Goal: Transaction & Acquisition: Purchase product/service

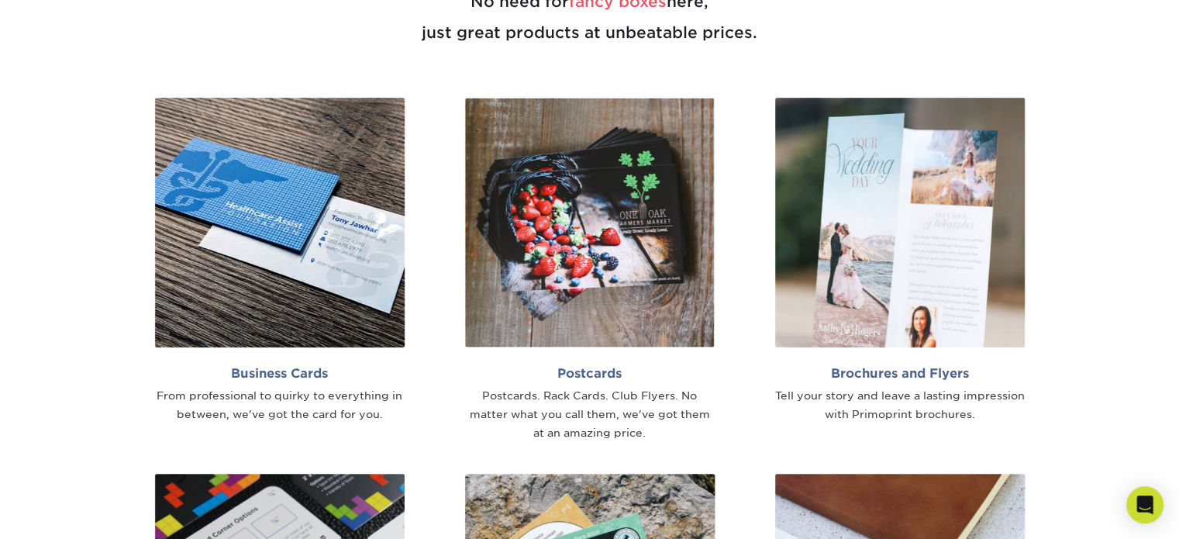
scroll to position [1008, 0]
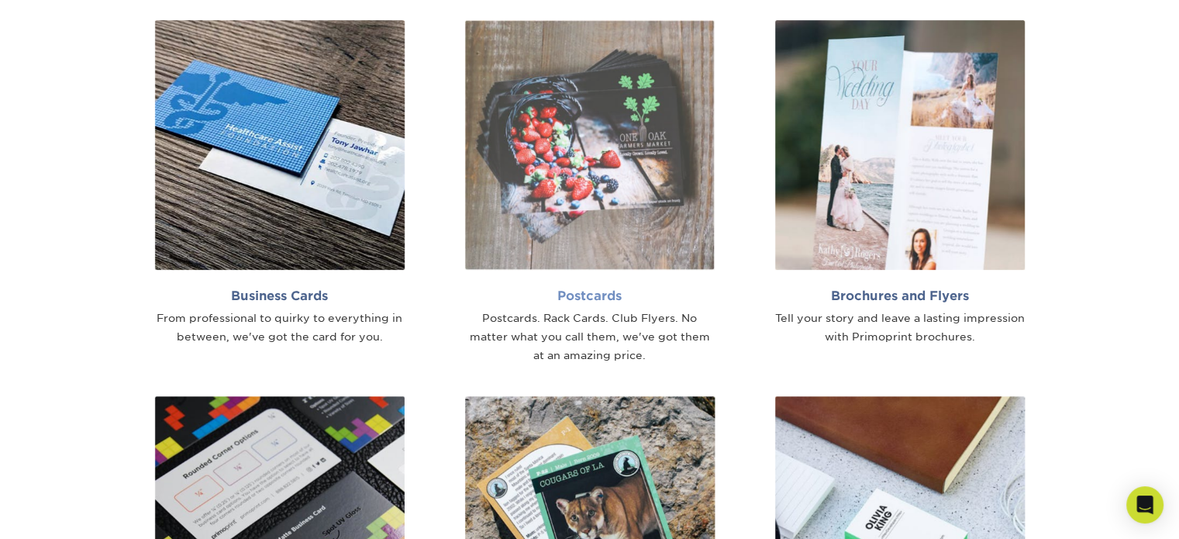
click at [589, 176] on img at bounding box center [590, 145] width 250 height 250
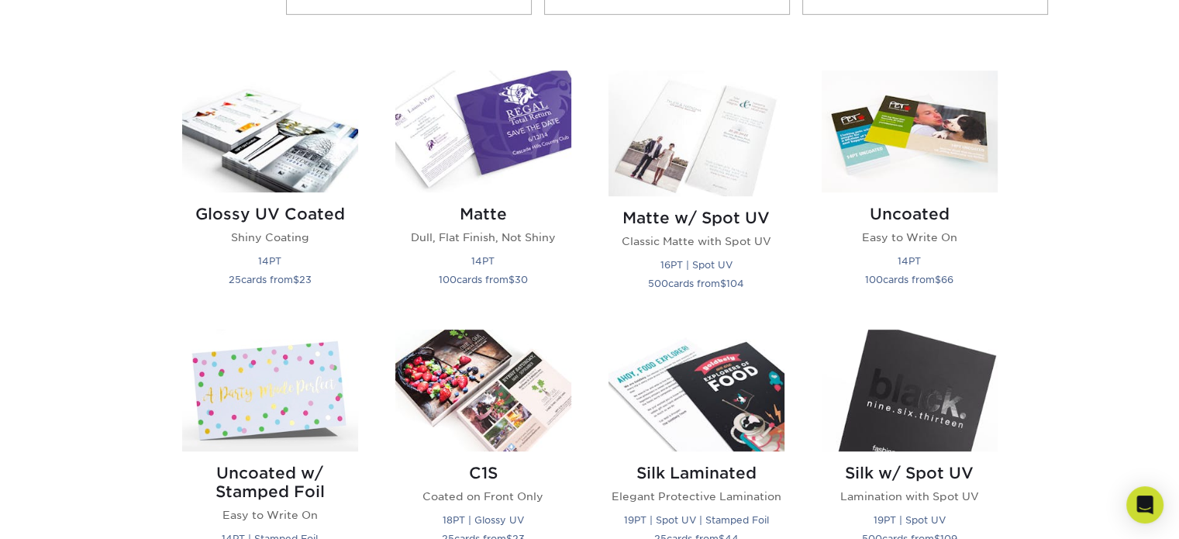
scroll to position [698, 0]
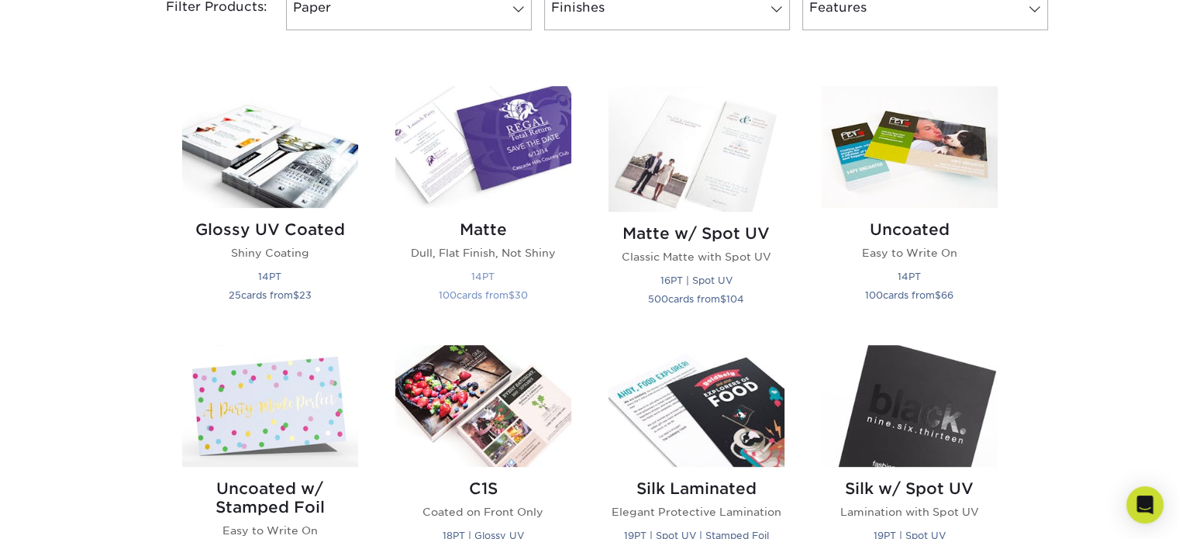
click at [531, 133] on img at bounding box center [483, 147] width 176 height 122
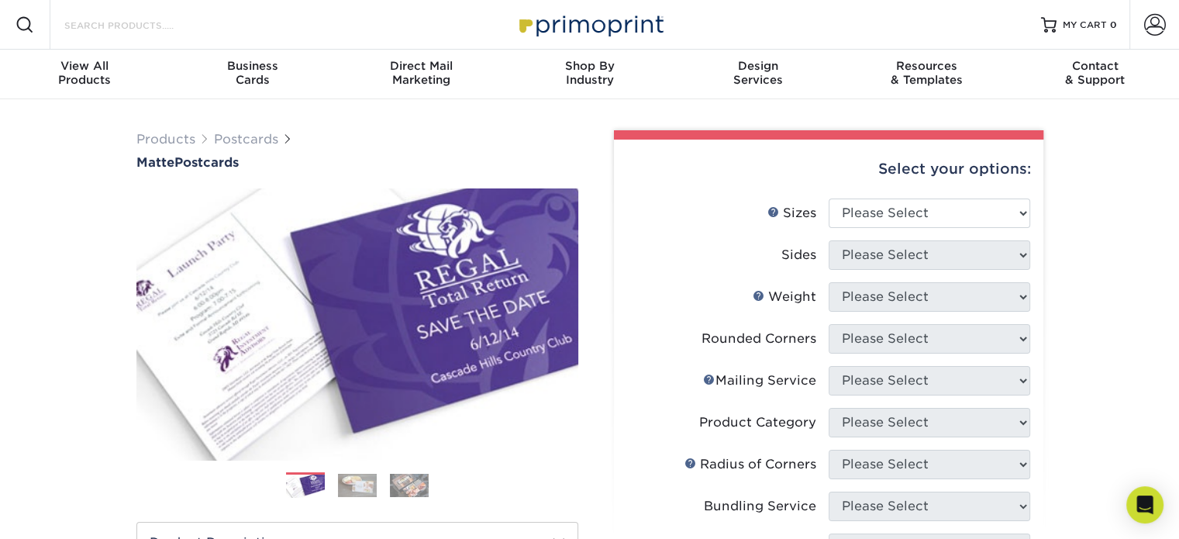
click at [155, 22] on input "Search Products" at bounding box center [138, 25] width 151 height 19
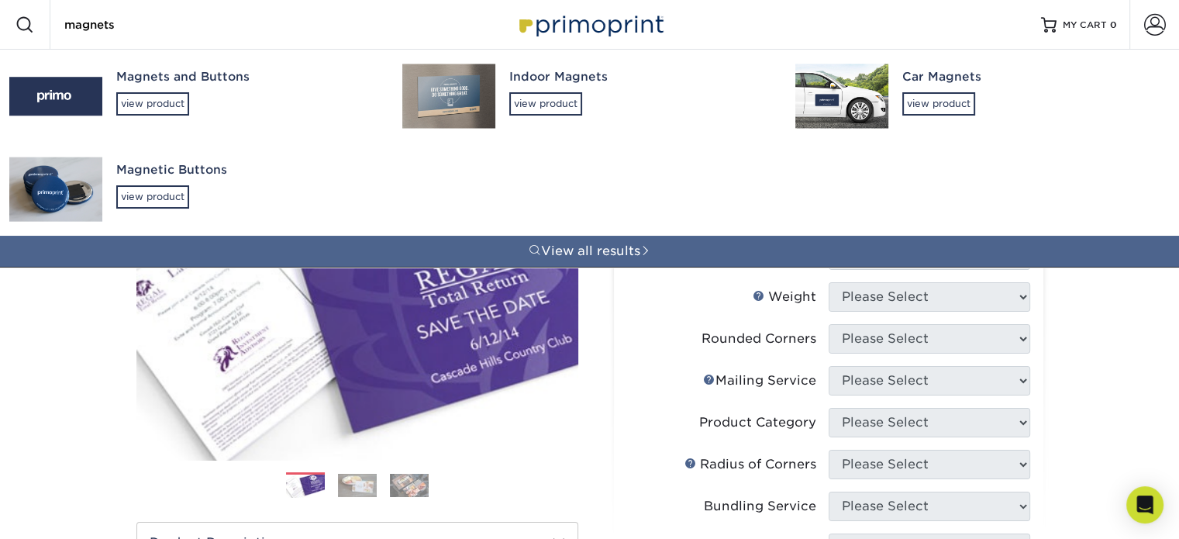
type input "magnets"
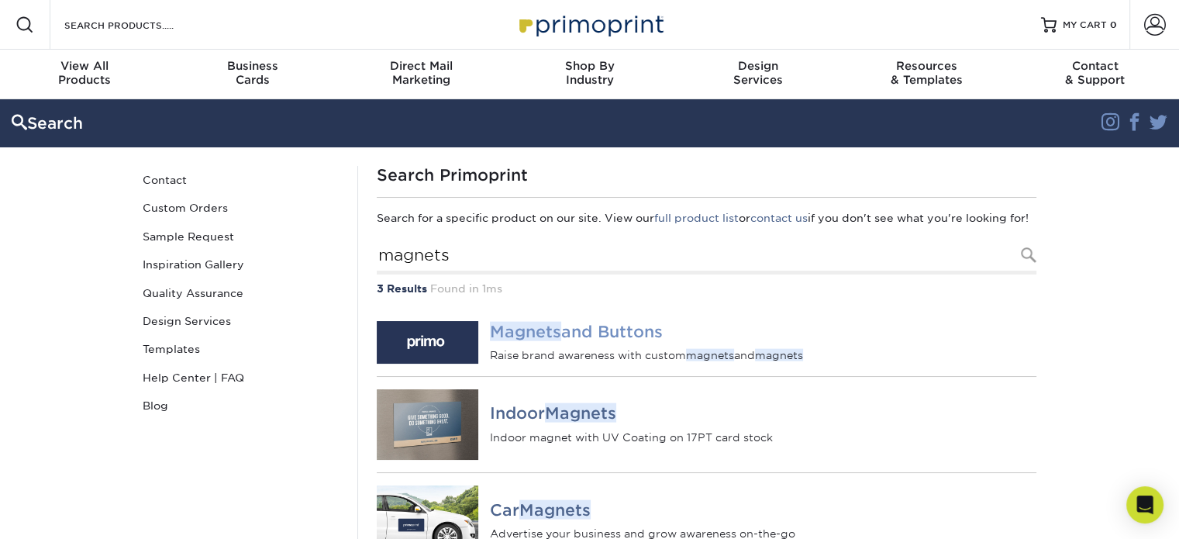
scroll to position [78, 0]
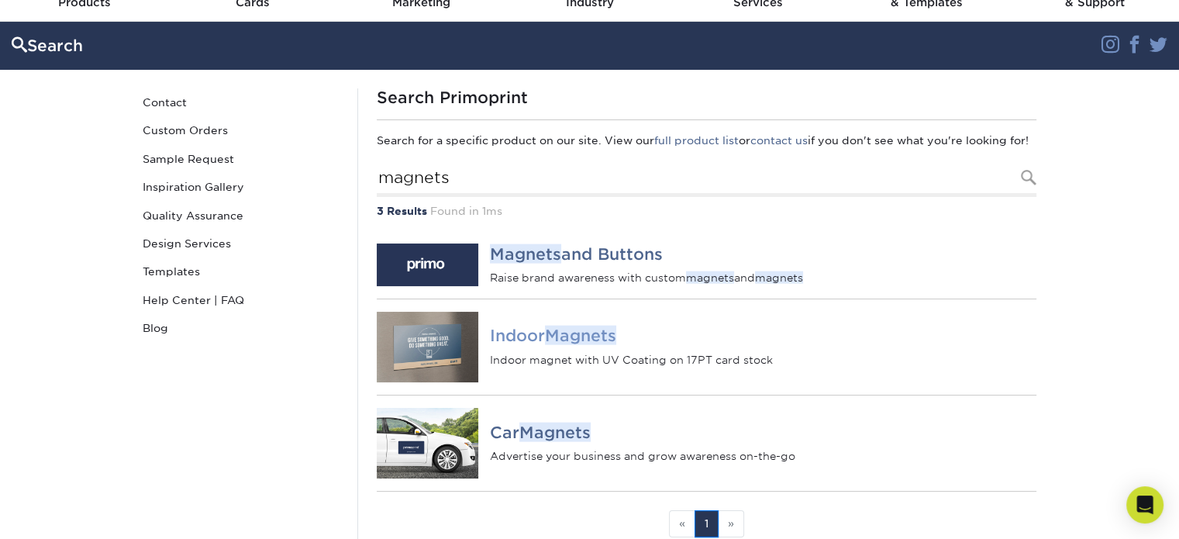
click at [598, 345] on em "Magnets" at bounding box center [580, 335] width 71 height 19
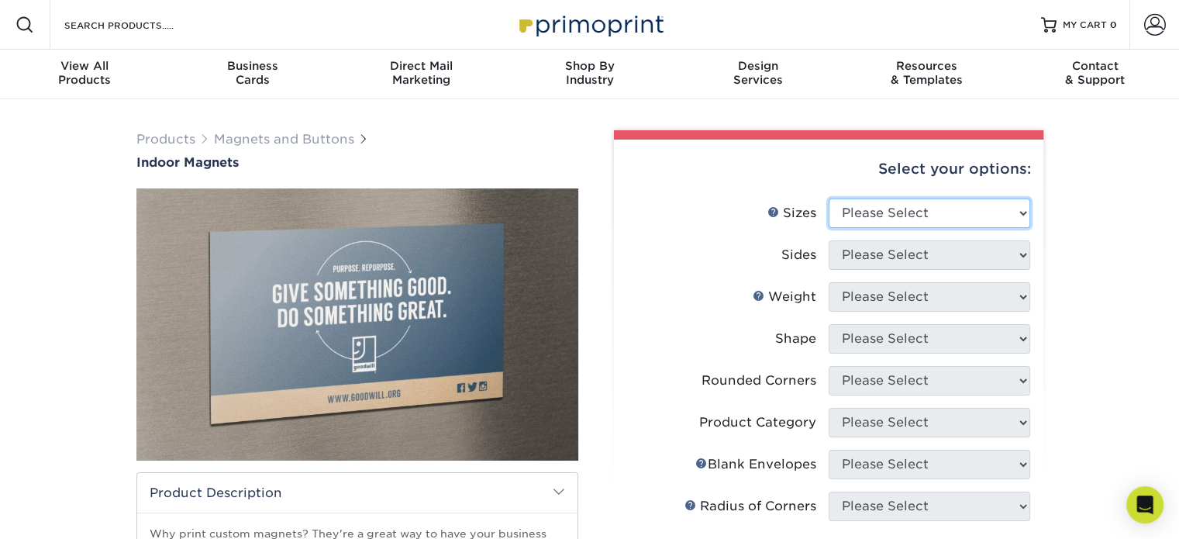
click at [1019, 211] on select "Please Select 2" x 3.5" 2.5" x 3.5" 3" x 4" 3.5" x 8.5" 4" x 6" 4" x 7" 4" x 8"…" at bounding box center [930, 212] width 202 height 29
select select "4.00x6.00"
click at [829, 198] on select "Please Select 2" x 3.5" 2.5" x 3.5" 3" x 4" 3.5" x 8.5" 4" x 6" 4" x 7" 4" x 8"…" at bounding box center [930, 212] width 202 height 29
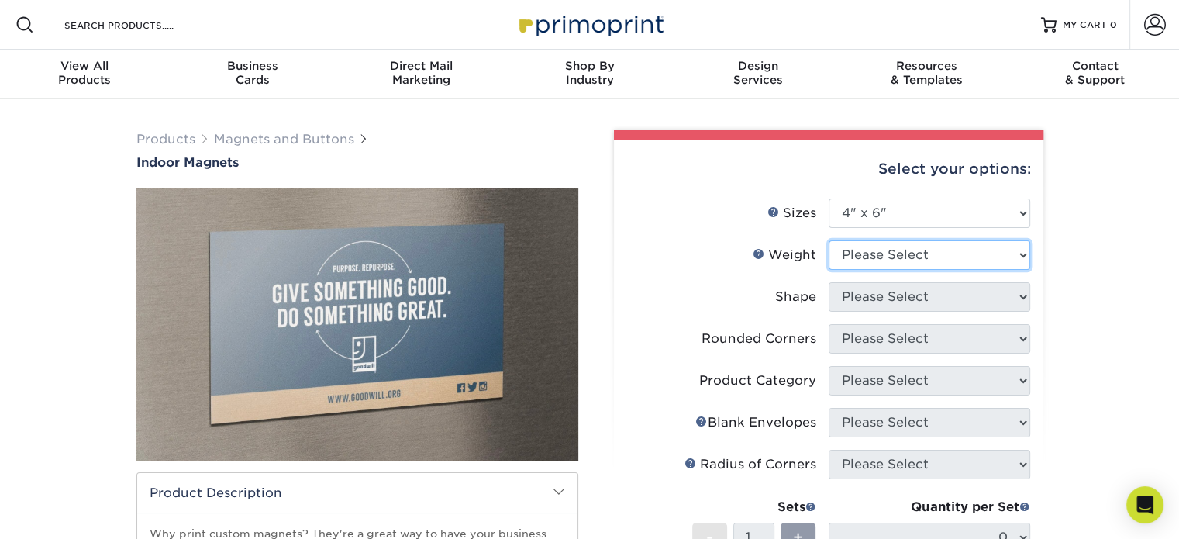
click at [1020, 246] on select "Please Select MAGNET" at bounding box center [930, 254] width 202 height 29
select select "MAGNET"
click at [829, 240] on select "Please Select MAGNET" at bounding box center [930, 254] width 202 height 29
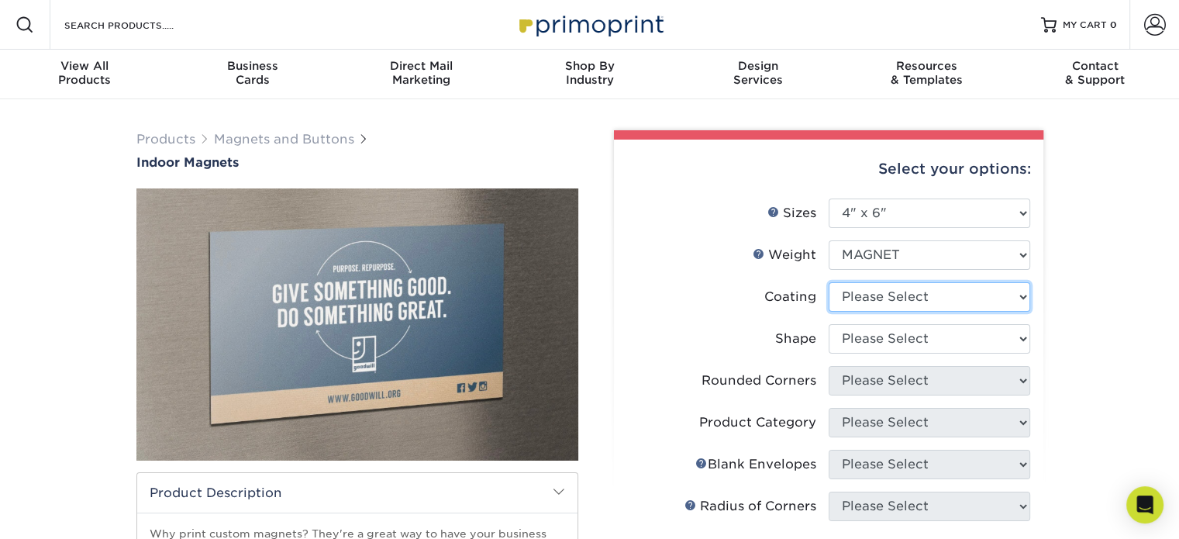
click at [1025, 296] on select at bounding box center [930, 296] width 202 height 29
select select "1e8116af-acfc-44b1-83dc-8181aa338834"
click at [829, 282] on select at bounding box center [930, 296] width 202 height 29
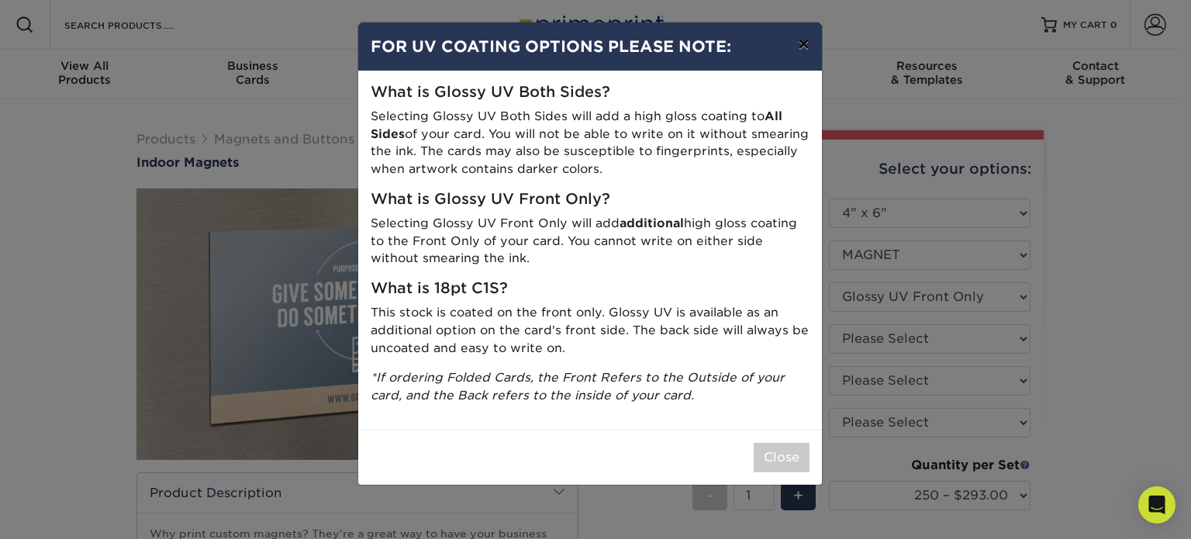
click at [802, 42] on button "×" at bounding box center [803, 43] width 36 height 43
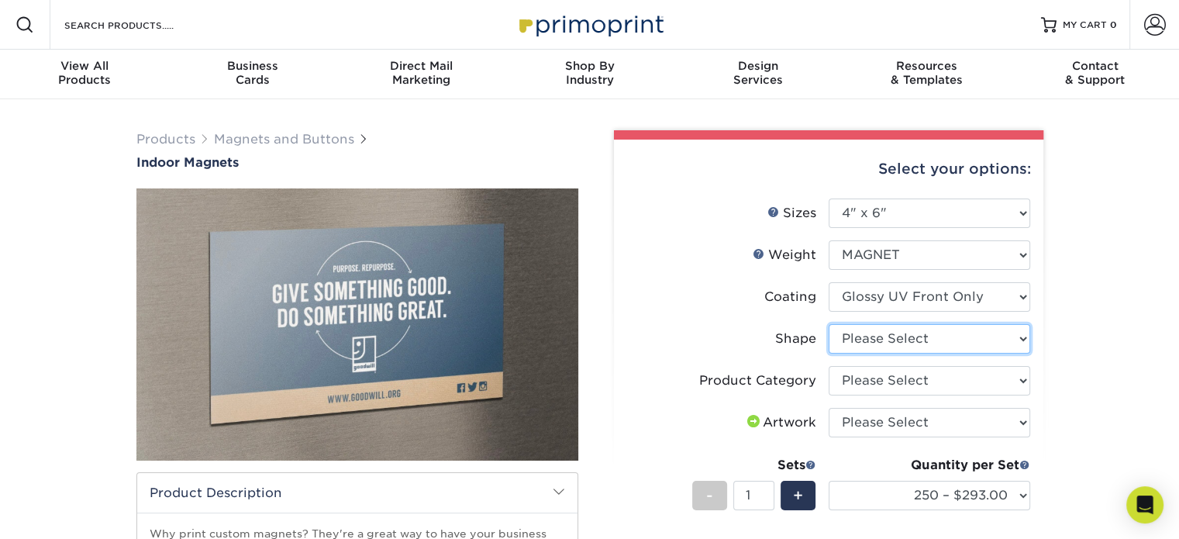
click at [1020, 337] on select "Please Select Standard" at bounding box center [930, 338] width 202 height 29
select select "standard"
click at [829, 324] on select "Please Select Standard" at bounding box center [930, 338] width 202 height 29
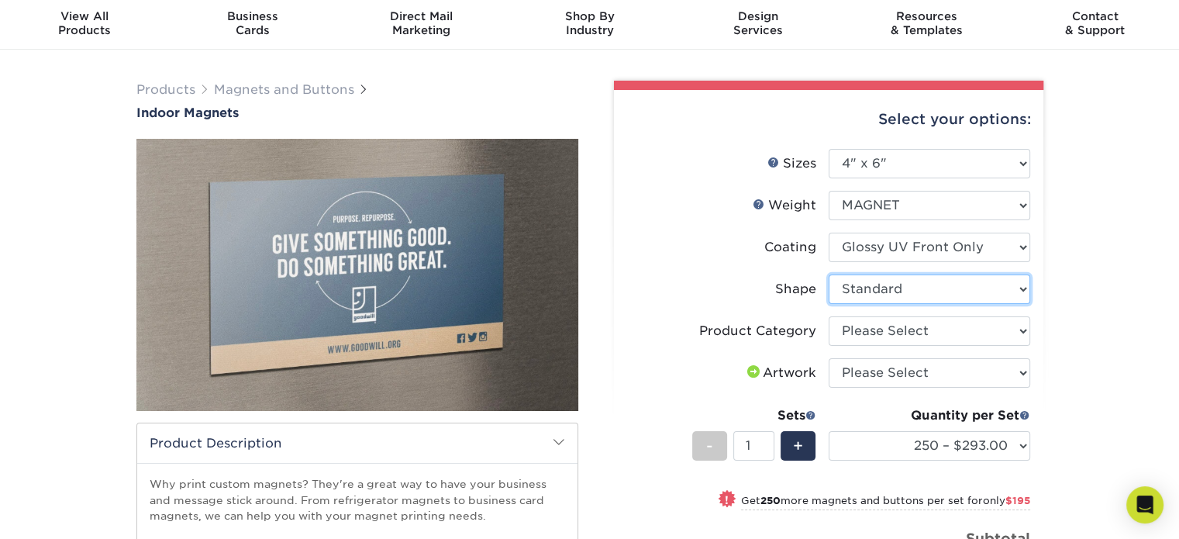
scroll to position [78, 0]
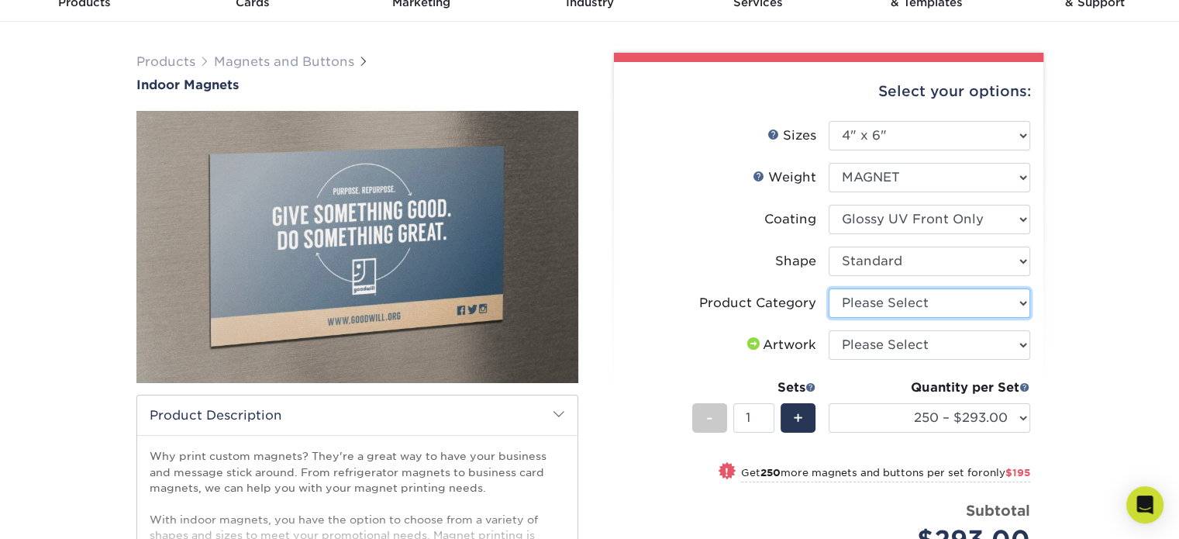
click at [1029, 300] on select "Please Select Standard Magnets" at bounding box center [930, 302] width 202 height 29
select select "94f3b56e-8c08-41aa-8555-5876b16679e9"
click at [829, 288] on select "Please Select Standard Magnets" at bounding box center [930, 302] width 202 height 29
click at [1024, 345] on select "Please Select I will upload files I need a design - $50" at bounding box center [930, 344] width 202 height 29
select select "upload"
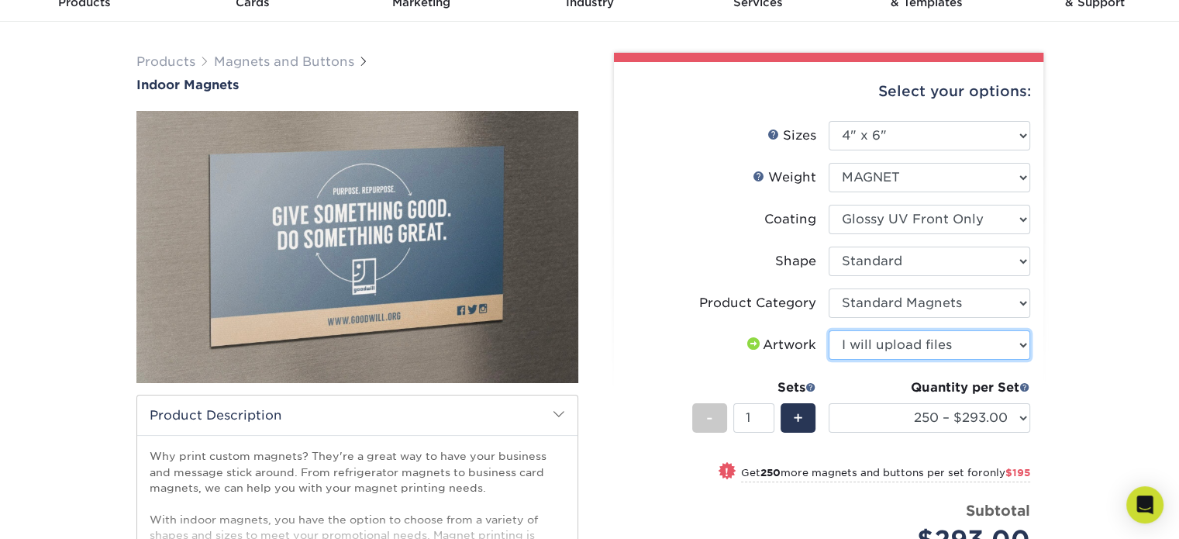
click at [829, 330] on select "Please Select I will upload files I need a design - $50" at bounding box center [930, 344] width 202 height 29
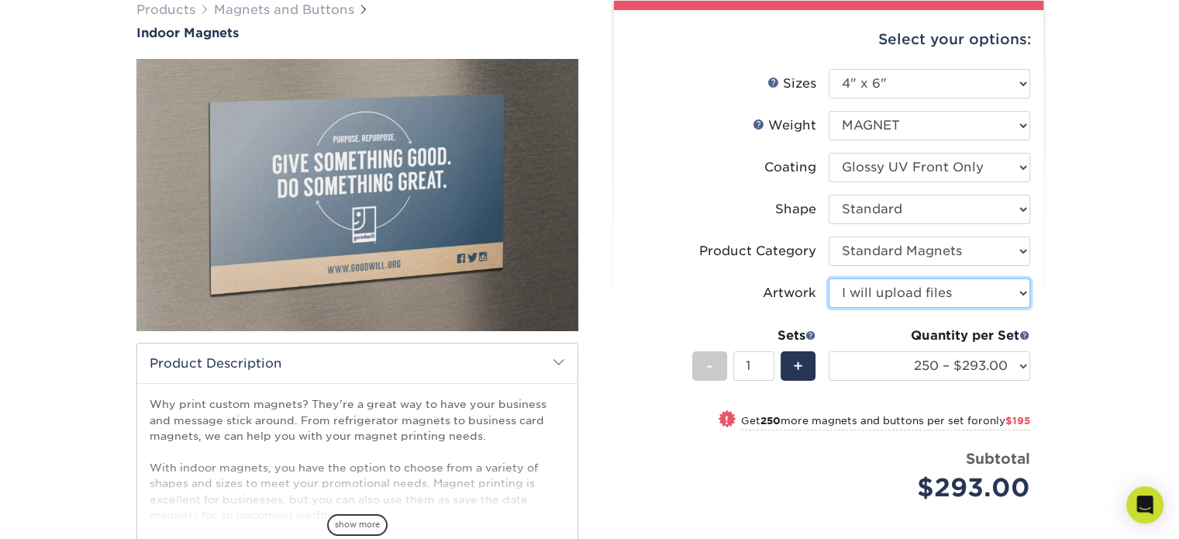
scroll to position [155, 0]
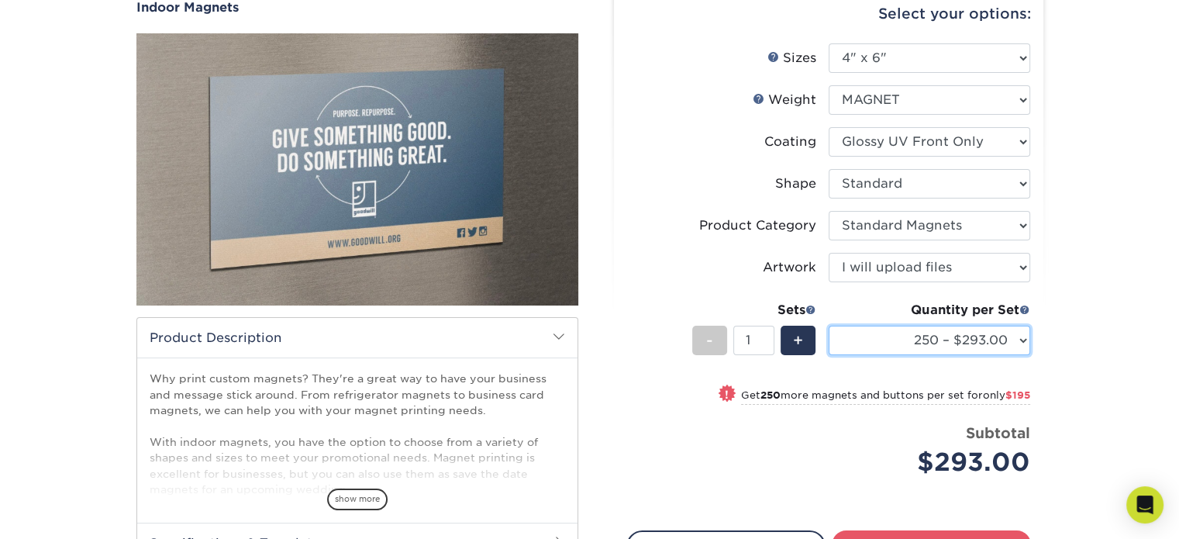
click at [1026, 342] on select "250 – $293.00 500 – $488.00 1000 – $877.00 2000 – $1713.00 5000 – $3982.00" at bounding box center [930, 340] width 202 height 29
